Goal: Find specific page/section: Find specific page/section

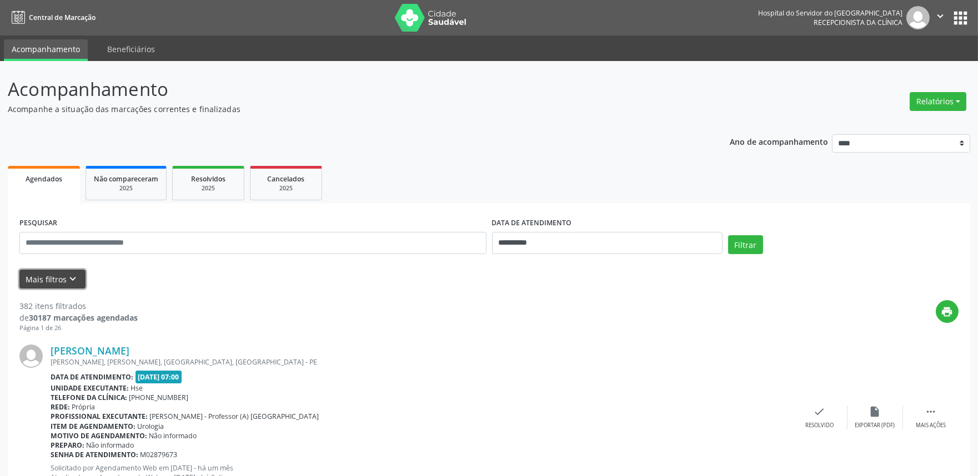
click at [61, 276] on button "Mais filtros keyboard_arrow_down" at bounding box center [52, 279] width 66 height 19
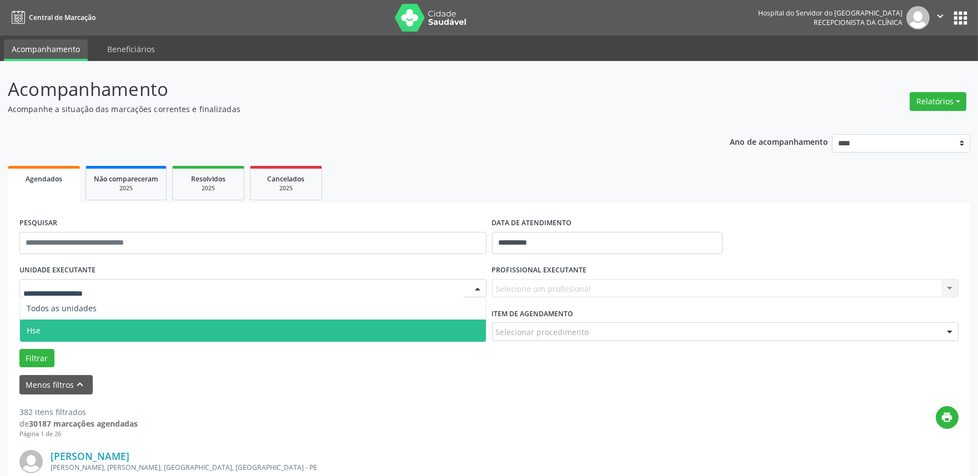
click at [68, 328] on span "Hse" at bounding box center [253, 331] width 466 height 22
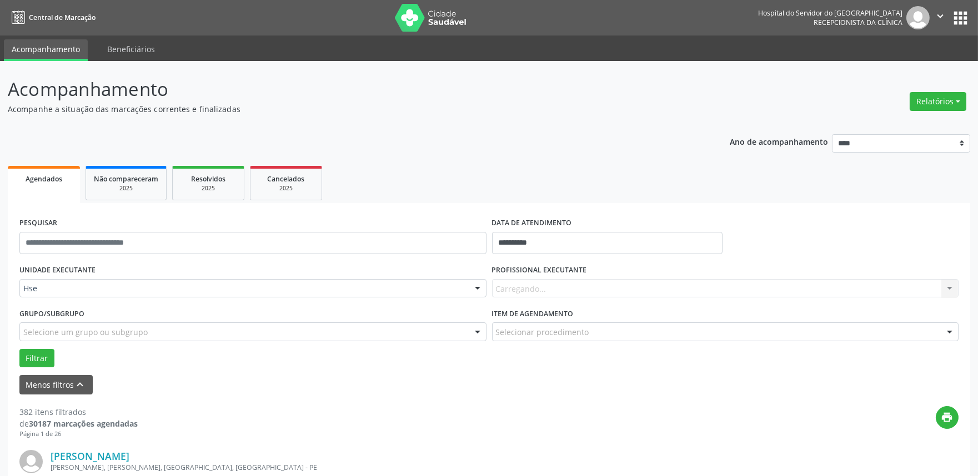
click at [585, 278] on div "PROFISSIONAL EXECUTANTE [GEOGRAPHIC_DATA]... Nenhum resultado encontrado para: …" at bounding box center [725, 283] width 472 height 43
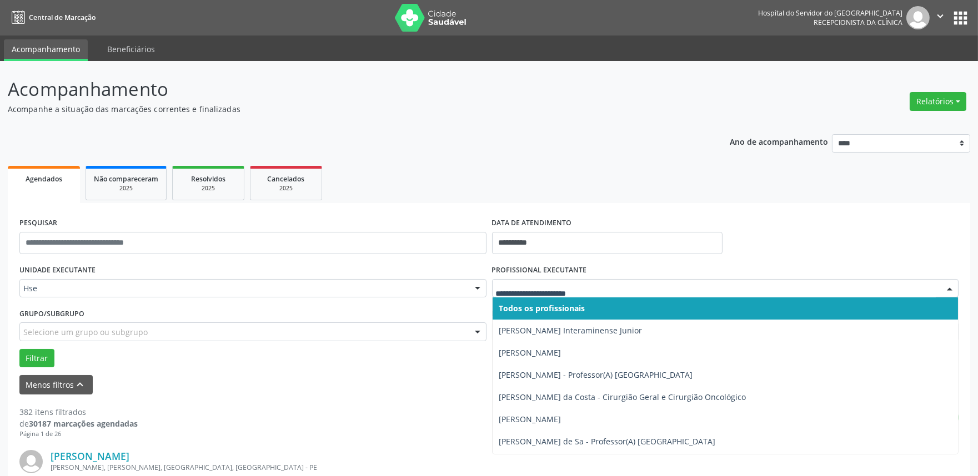
click at [948, 288] on div at bounding box center [949, 289] width 17 height 19
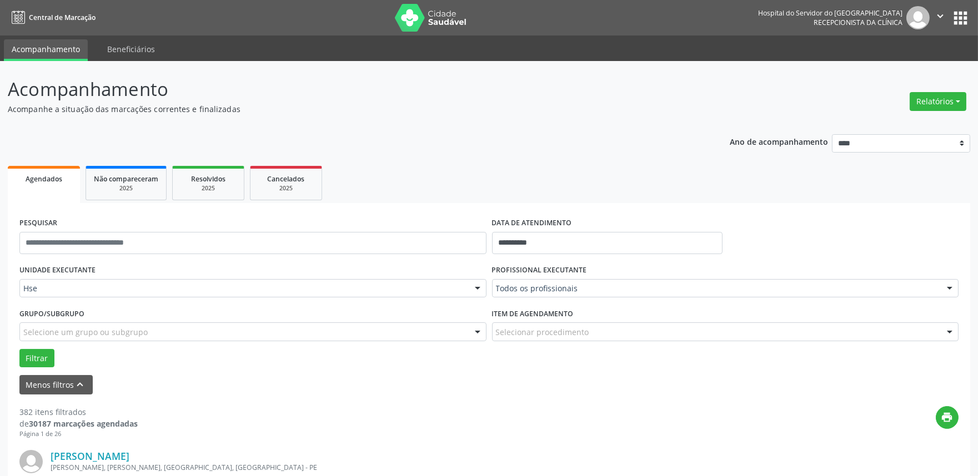
click at [340, 392] on div "Menos filtros keyboard_arrow_up" at bounding box center [489, 384] width 944 height 19
click at [674, 309] on strong "[PERSON_NAME]" at bounding box center [673, 308] width 63 height 11
click at [572, 291] on input "**********" at bounding box center [716, 294] width 440 height 22
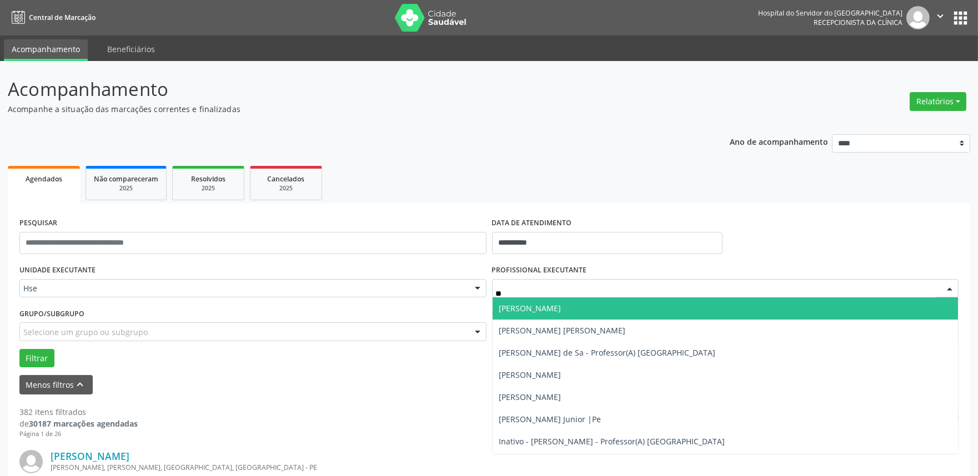
type input "*"
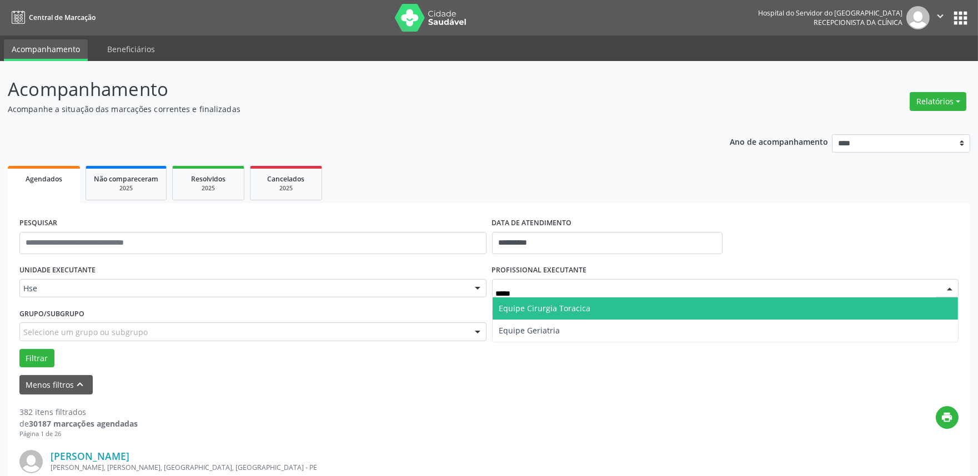
type input "******"
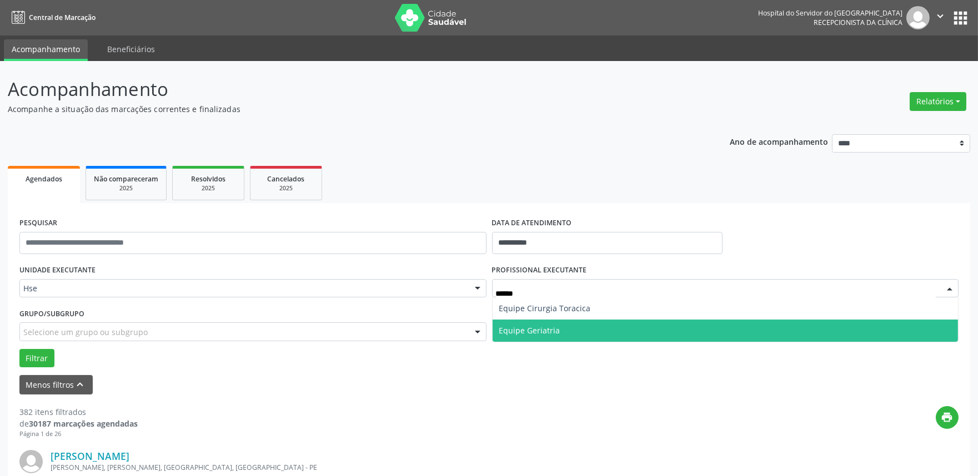
click at [567, 331] on span "Equipe Geriatria" at bounding box center [725, 331] width 466 height 22
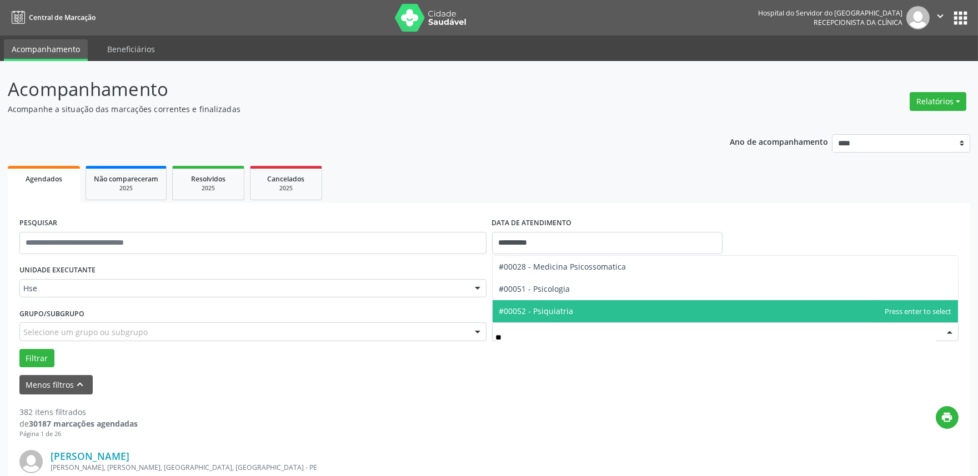
click at [508, 335] on input "**" at bounding box center [716, 337] width 440 height 22
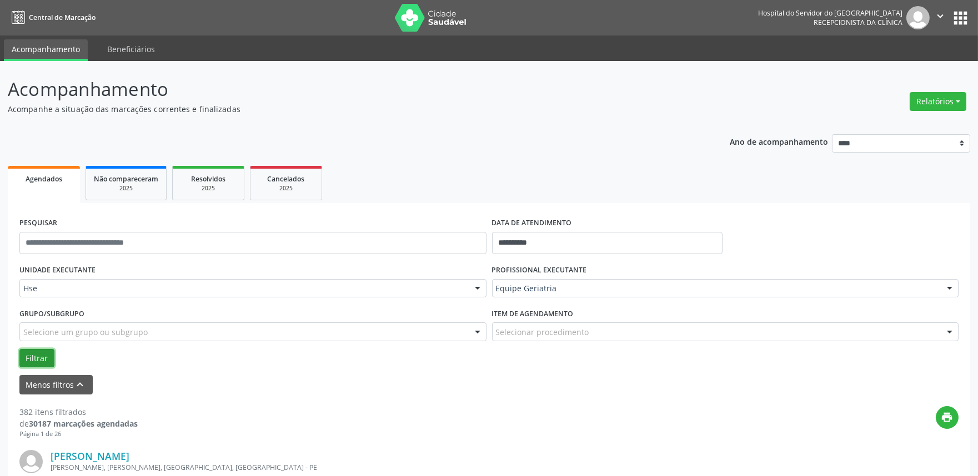
click at [36, 354] on button "Filtrar" at bounding box center [36, 358] width 35 height 19
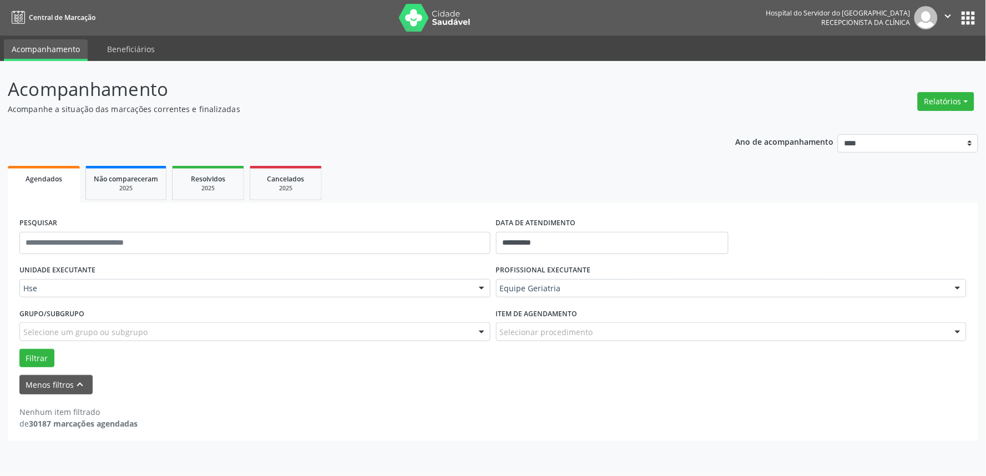
click at [111, 357] on div "Filtrar" at bounding box center [493, 358] width 953 height 19
click at [34, 363] on button "Filtrar" at bounding box center [36, 358] width 35 height 19
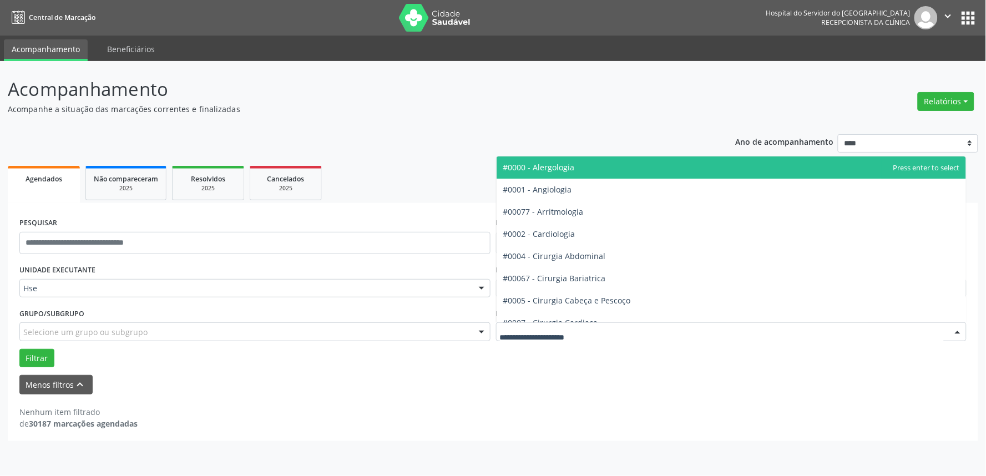
click at [646, 334] on div at bounding box center [731, 332] width 471 height 19
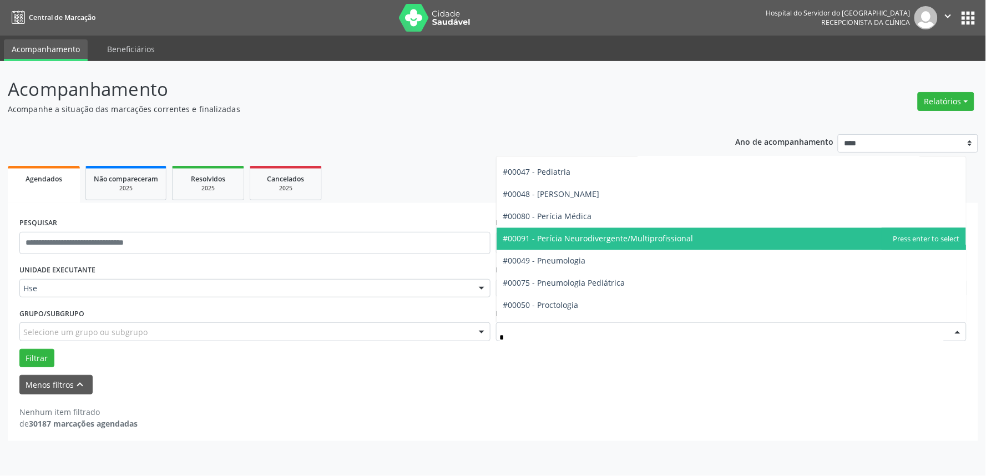
scroll to position [722, 0]
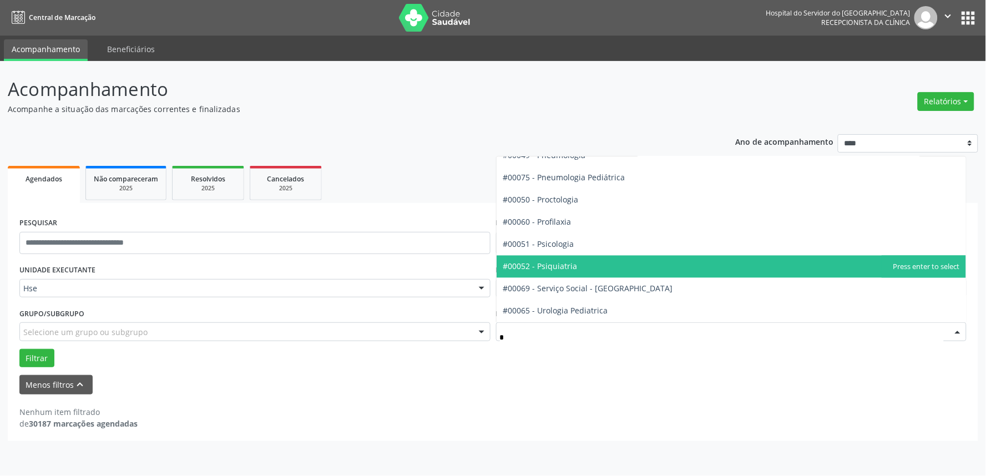
click at [591, 263] on span "#00052 - Psiquiatria" at bounding box center [732, 267] width 470 height 22
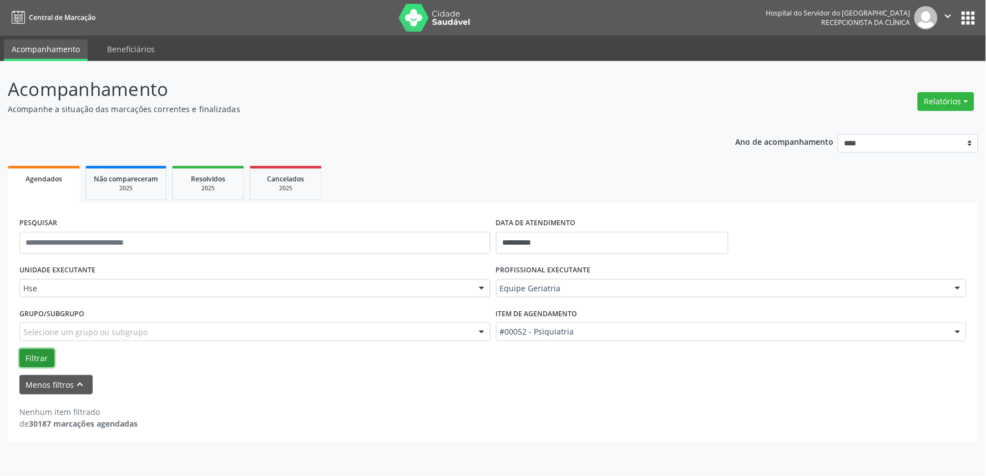
click at [40, 365] on button "Filtrar" at bounding box center [36, 358] width 35 height 19
click at [608, 63] on div "**********" at bounding box center [493, 268] width 986 height 415
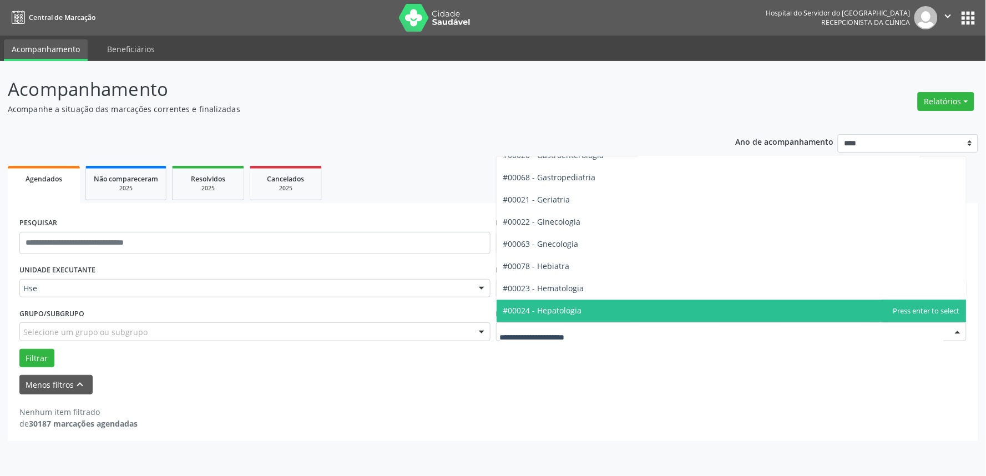
type input "*"
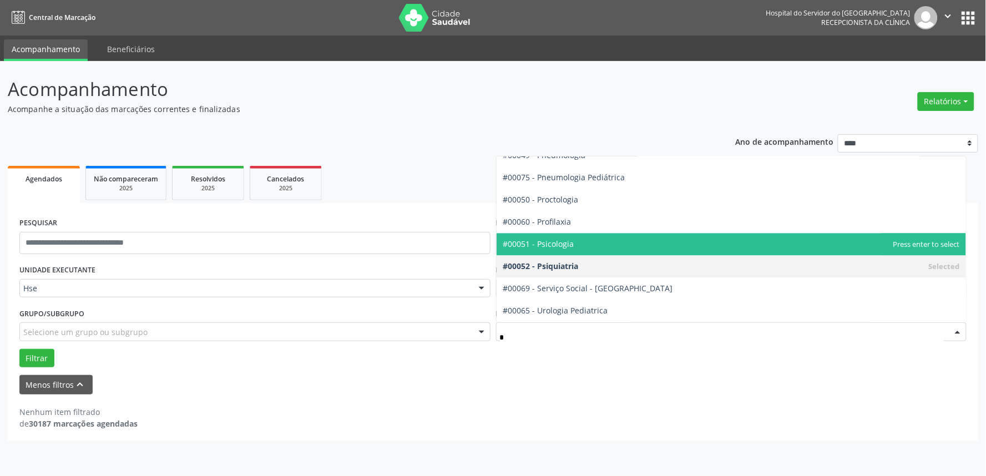
click at [774, 242] on span "#00051 - Psicologia" at bounding box center [732, 245] width 470 height 22
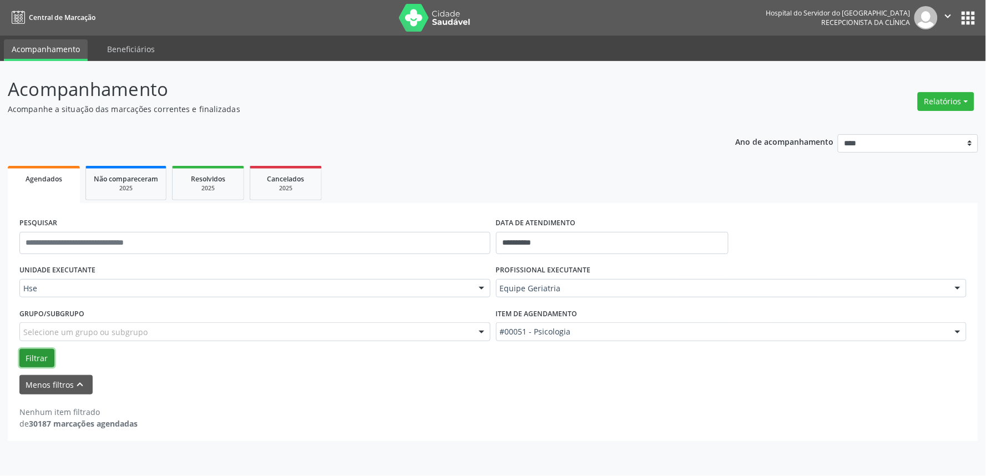
click at [42, 359] on button "Filtrar" at bounding box center [36, 358] width 35 height 19
click at [34, 350] on button "Filtrar" at bounding box center [36, 358] width 35 height 19
